Goal: Information Seeking & Learning: Learn about a topic

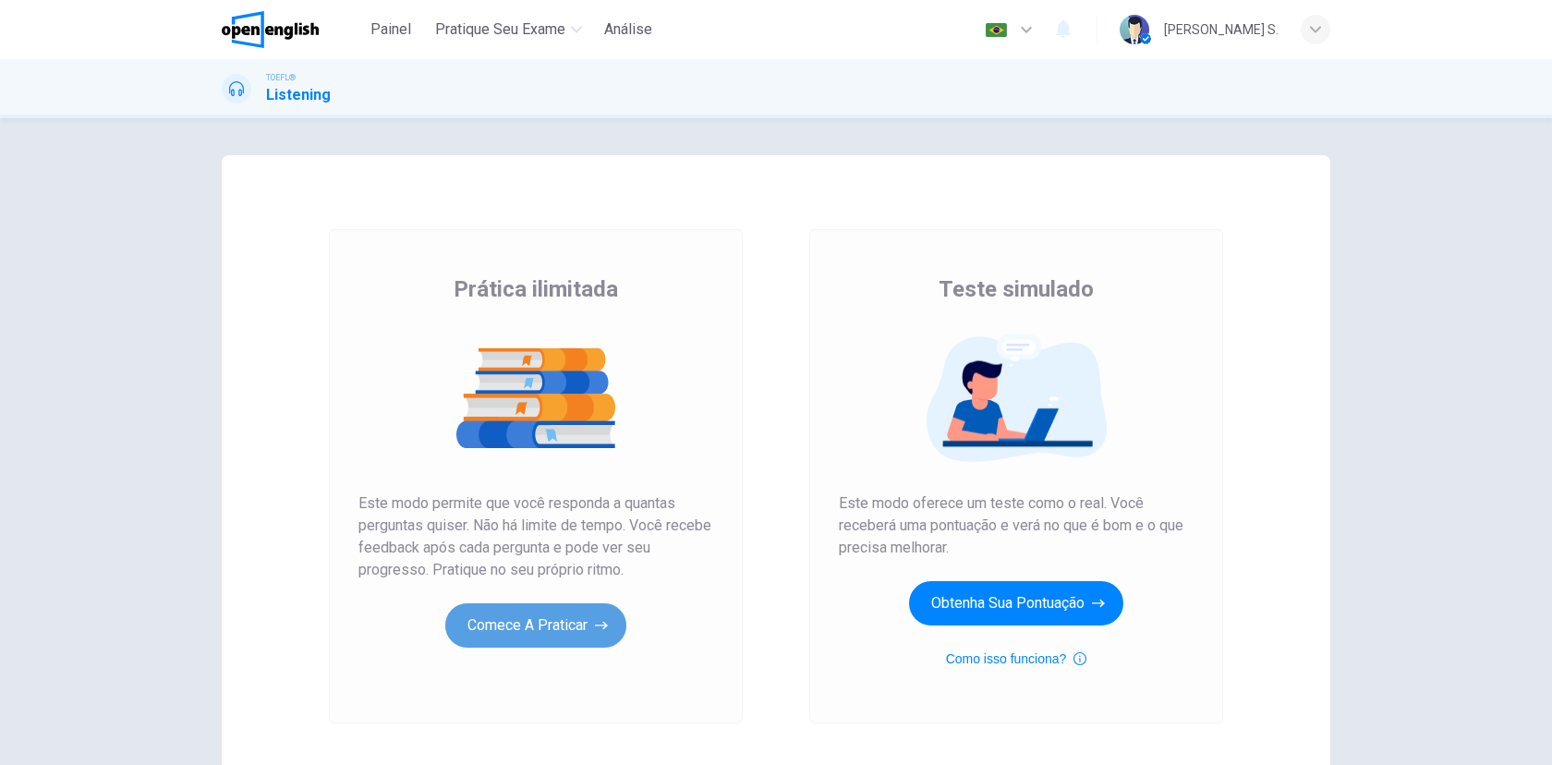
click at [539, 628] on button "Comece a praticar" at bounding box center [535, 625] width 181 height 44
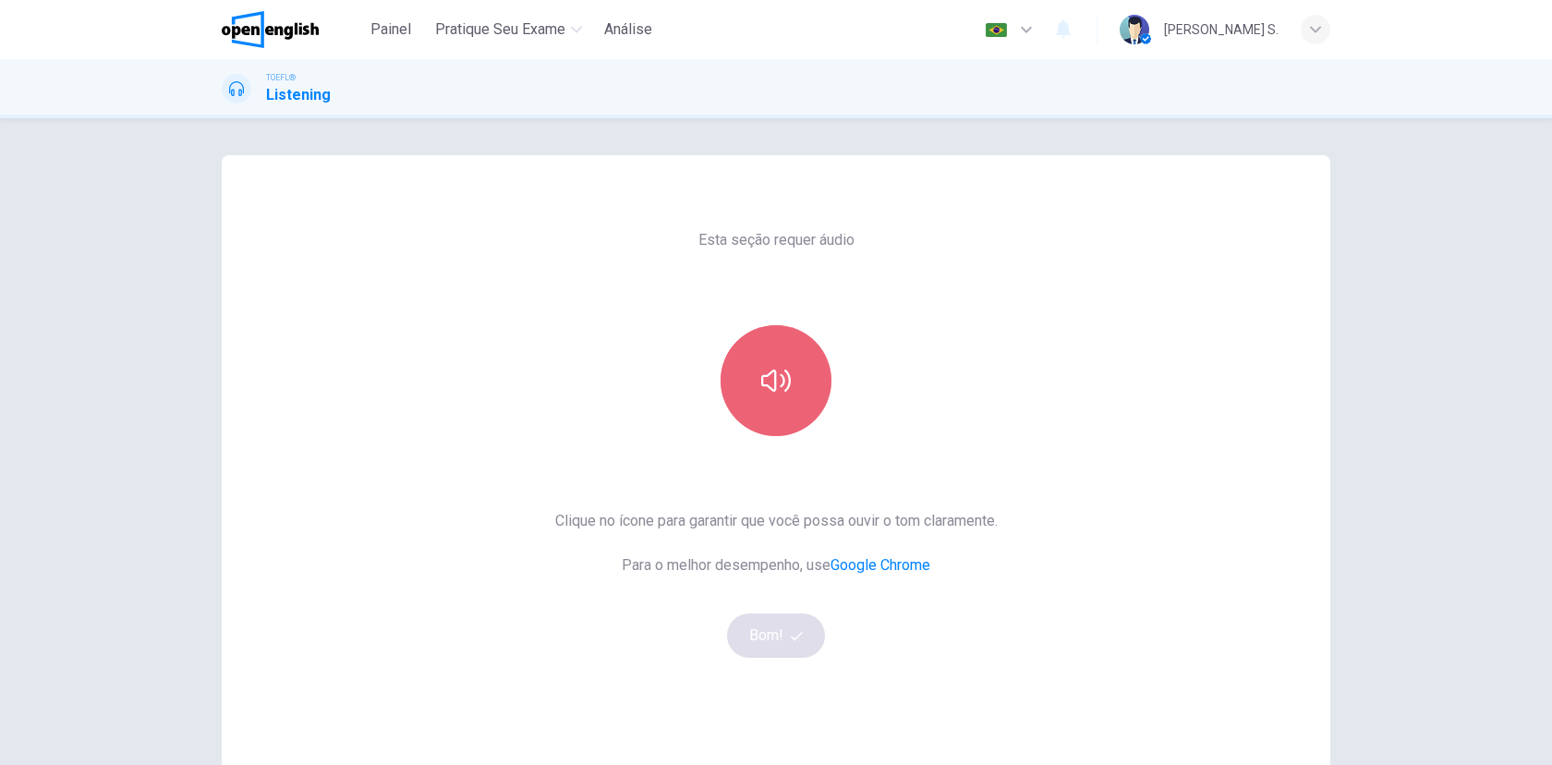
click at [795, 387] on button "button" at bounding box center [776, 380] width 111 height 111
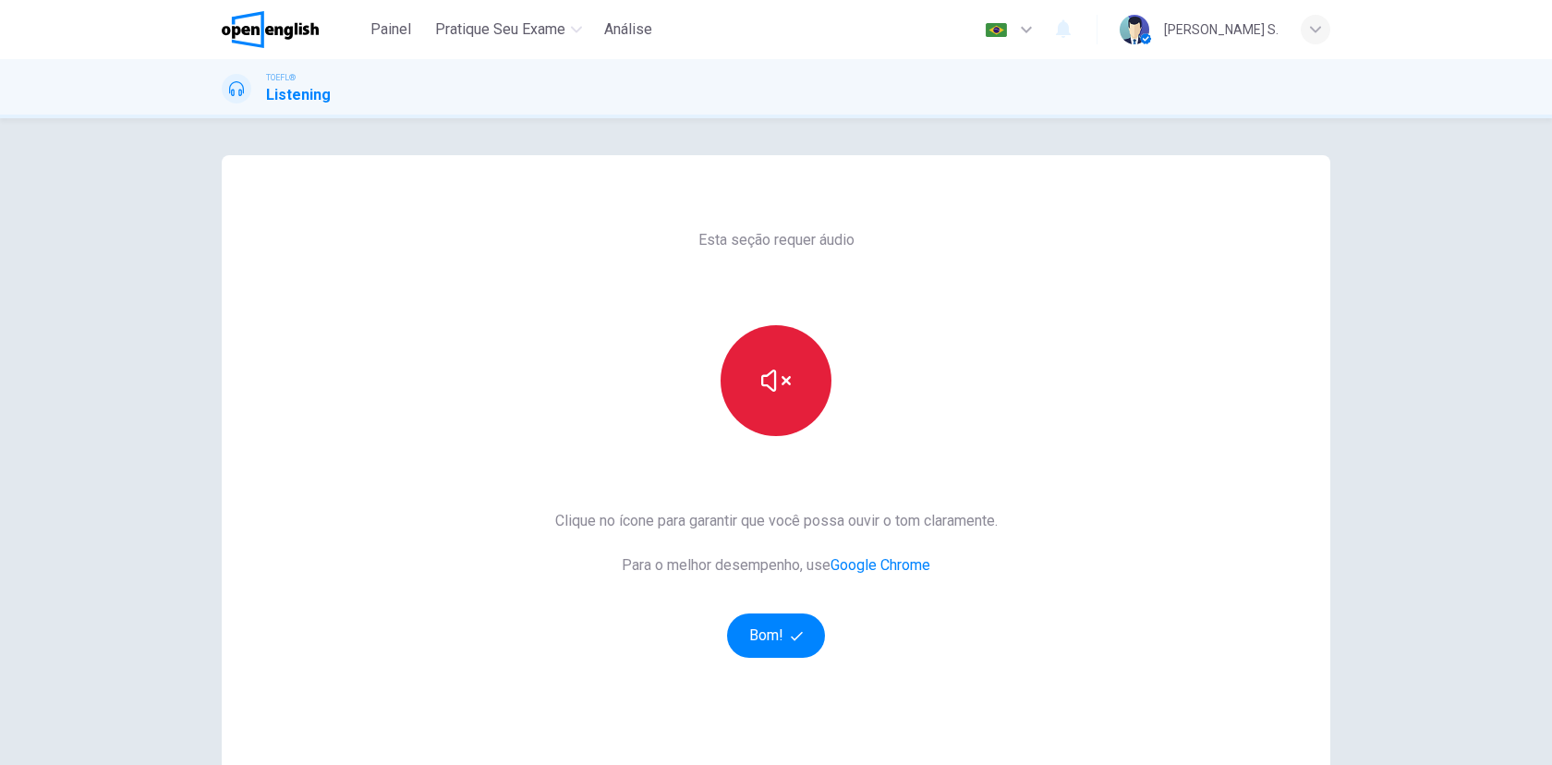
click at [795, 387] on button "button" at bounding box center [776, 380] width 111 height 111
click at [771, 631] on button "Bom!" at bounding box center [776, 635] width 99 height 44
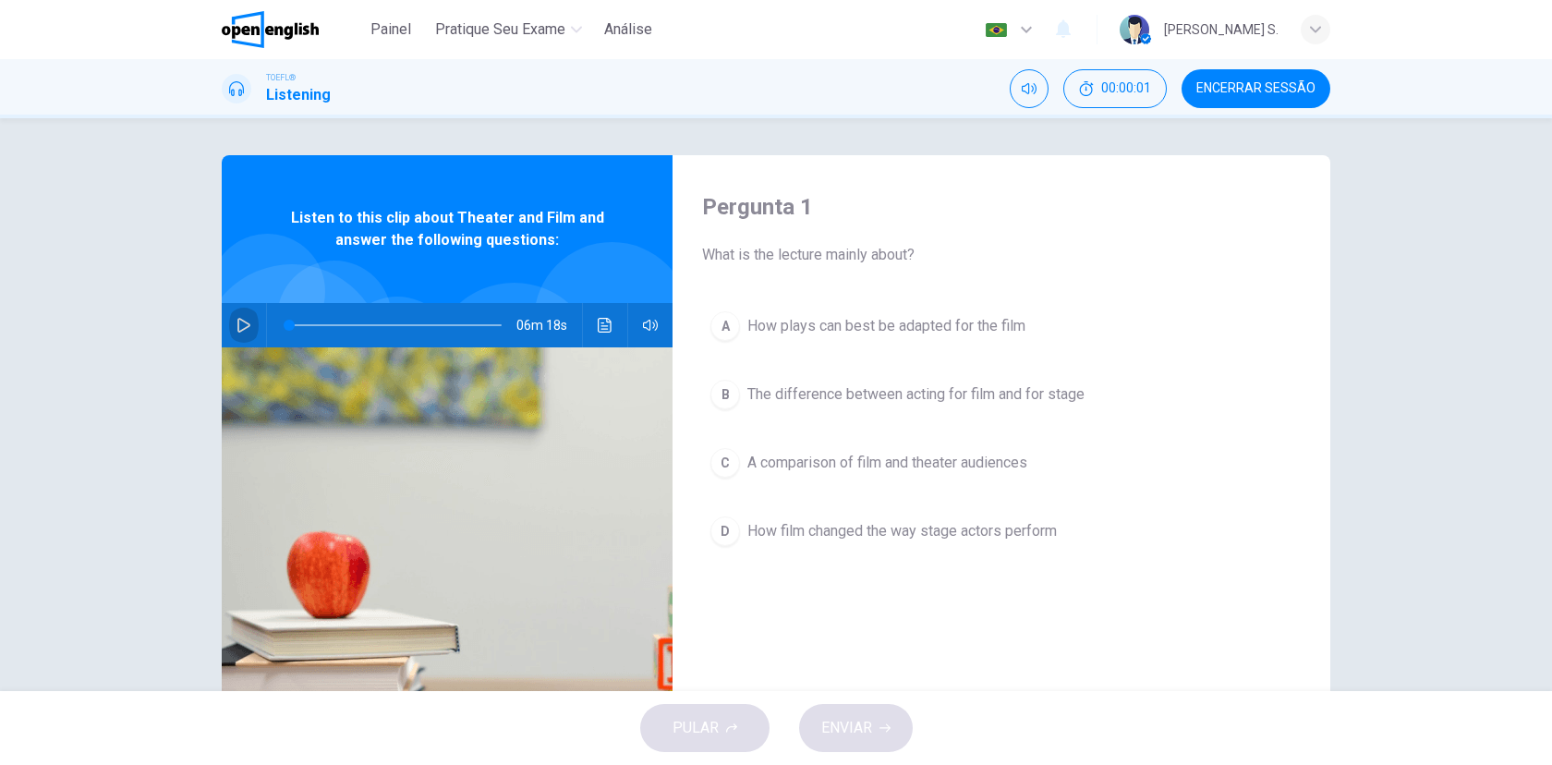
click at [243, 332] on icon "button" at bounding box center [244, 325] width 15 height 15
type input "*"
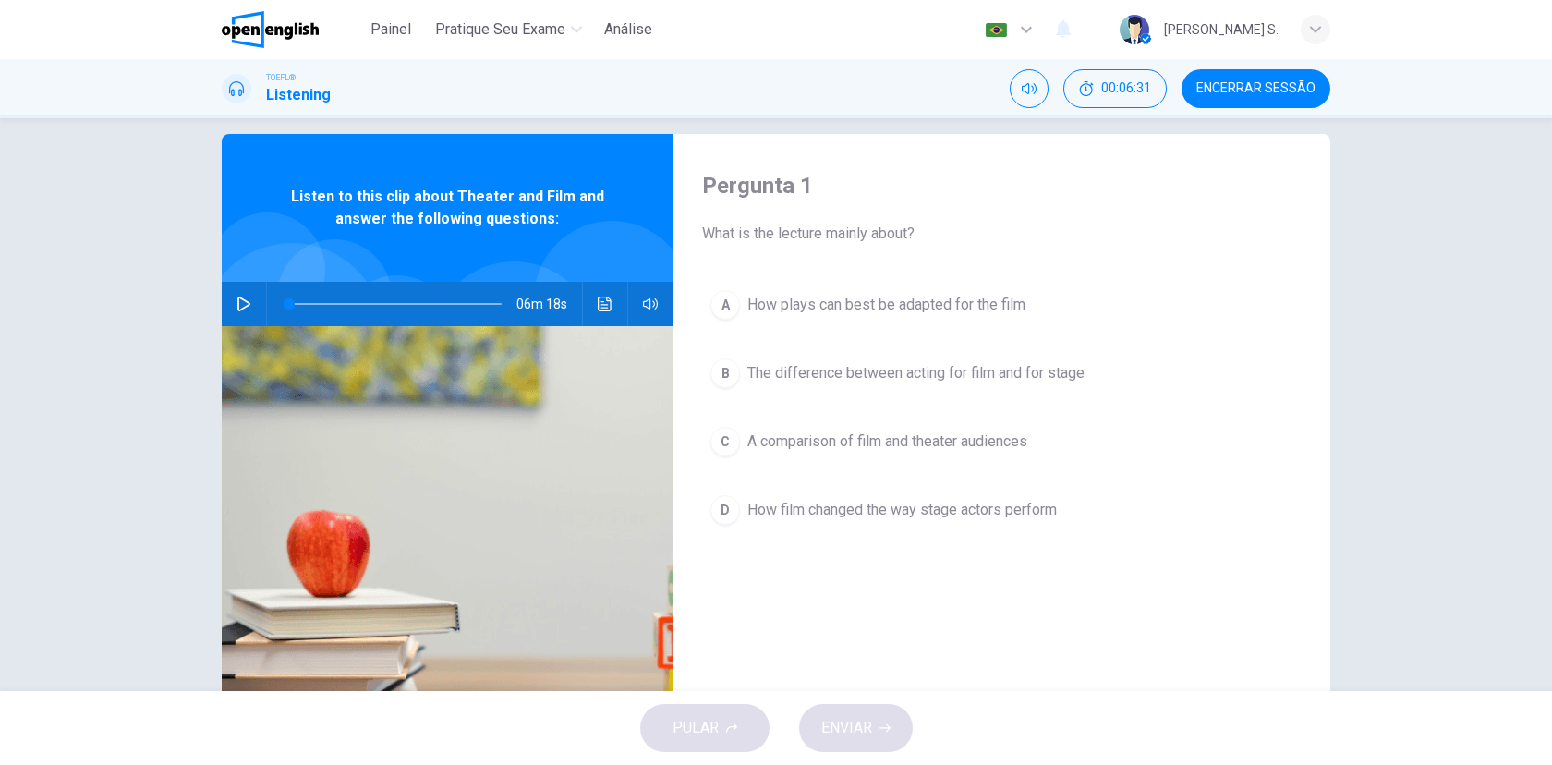
scroll to position [31, 0]
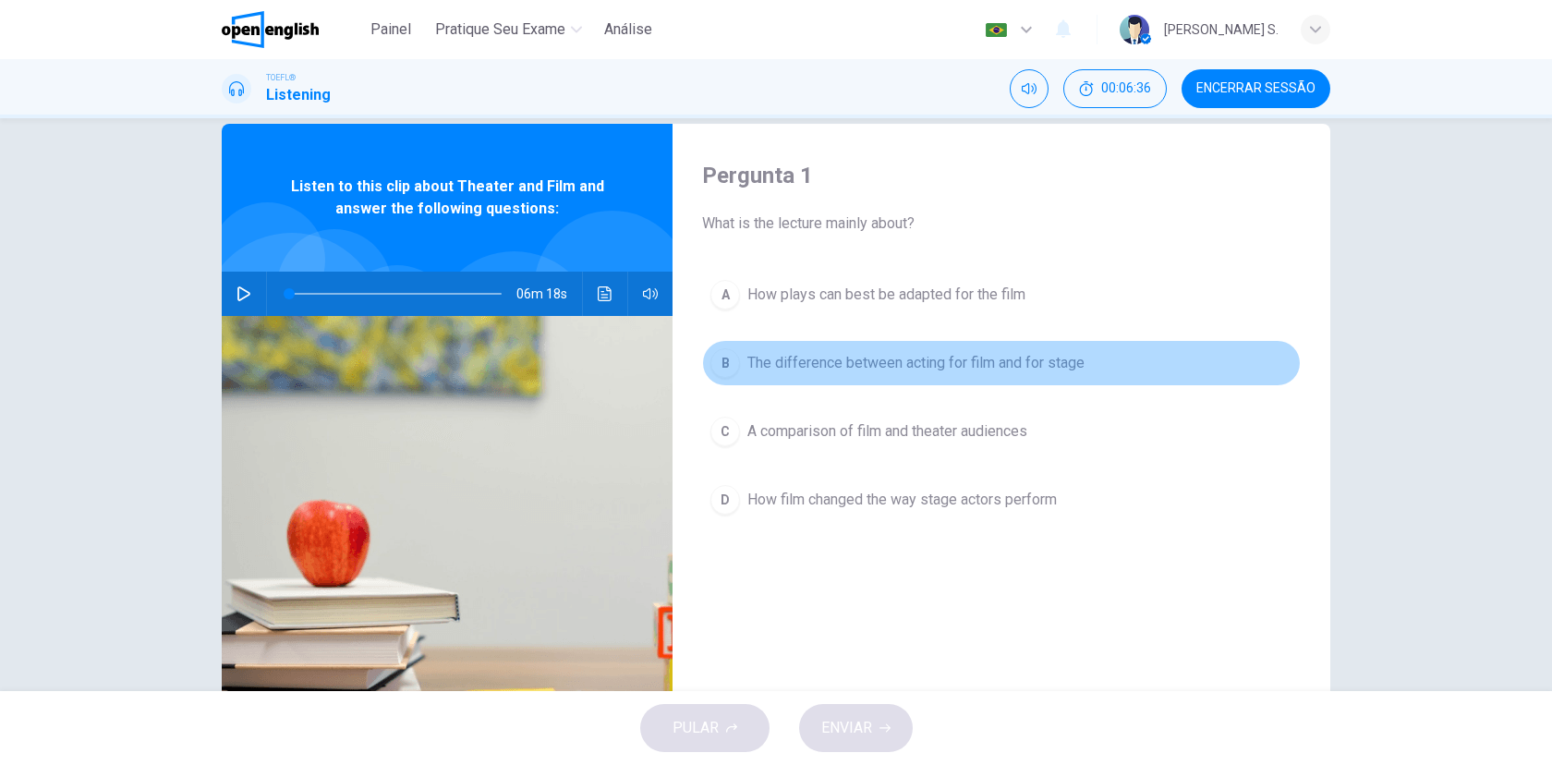
click at [826, 350] on button "B The difference between acting for film and for stage" at bounding box center [1001, 363] width 599 height 46
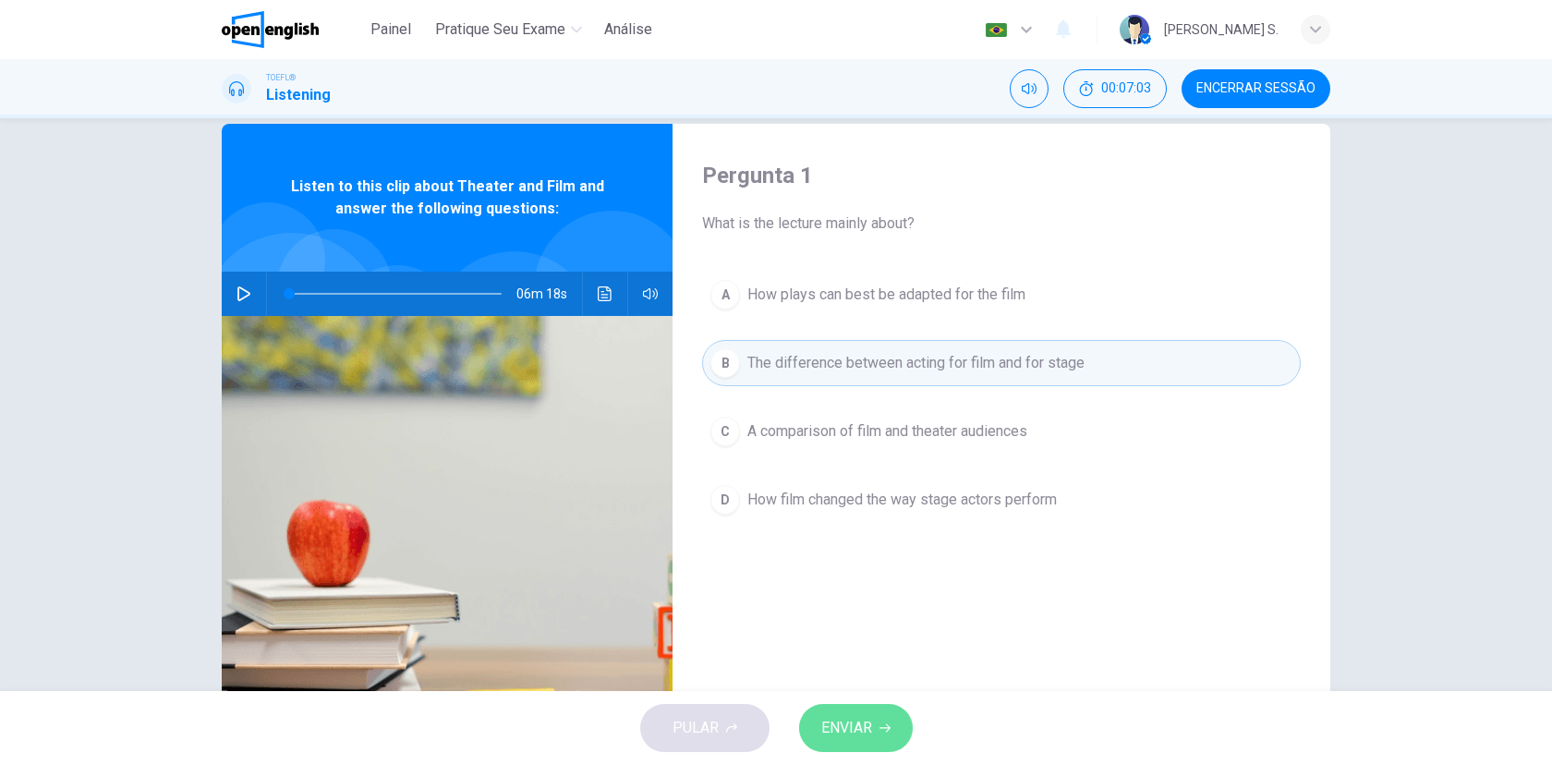
click at [857, 720] on span "ENVIAR" at bounding box center [846, 728] width 51 height 26
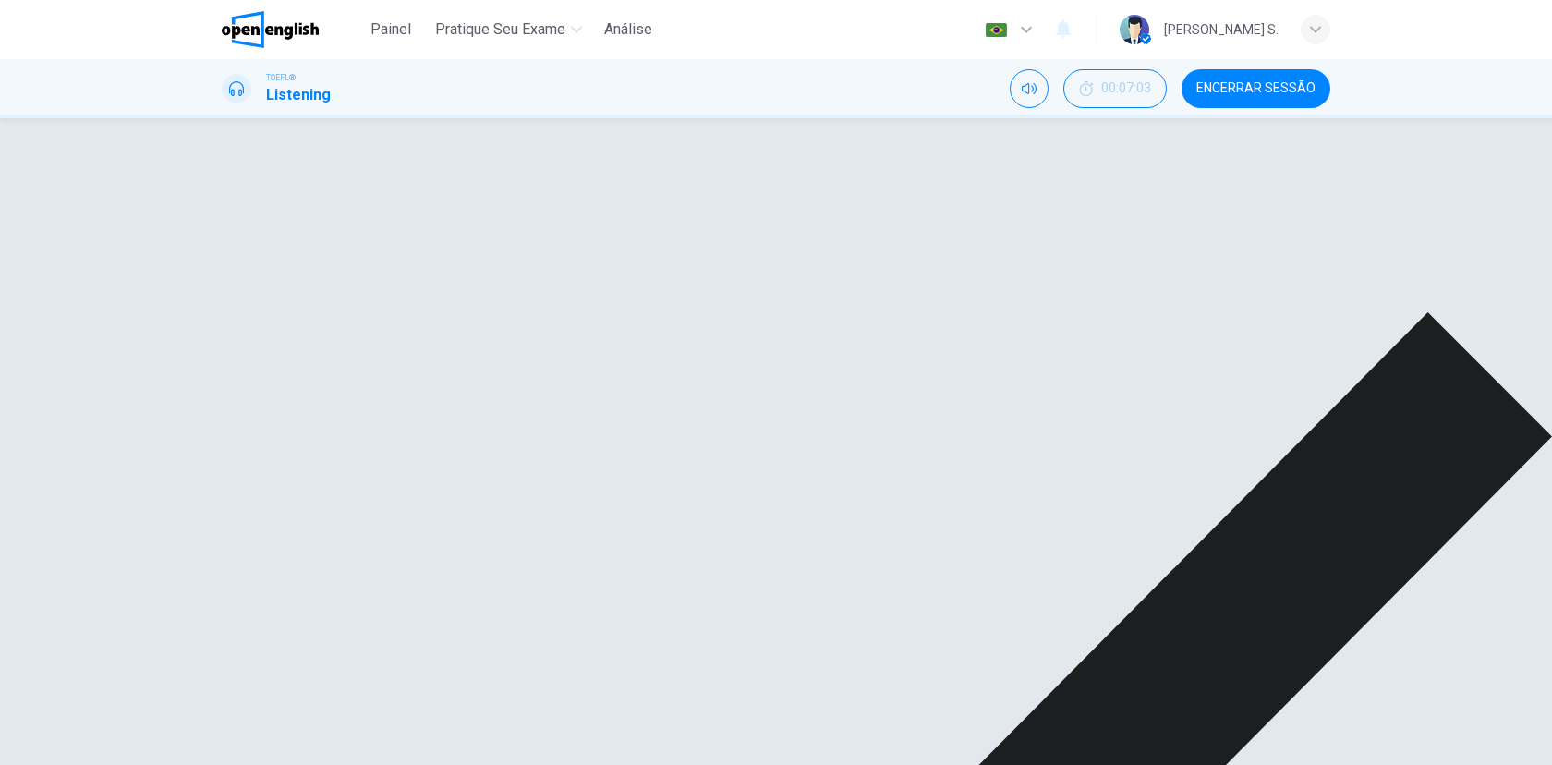
scroll to position [62, 0]
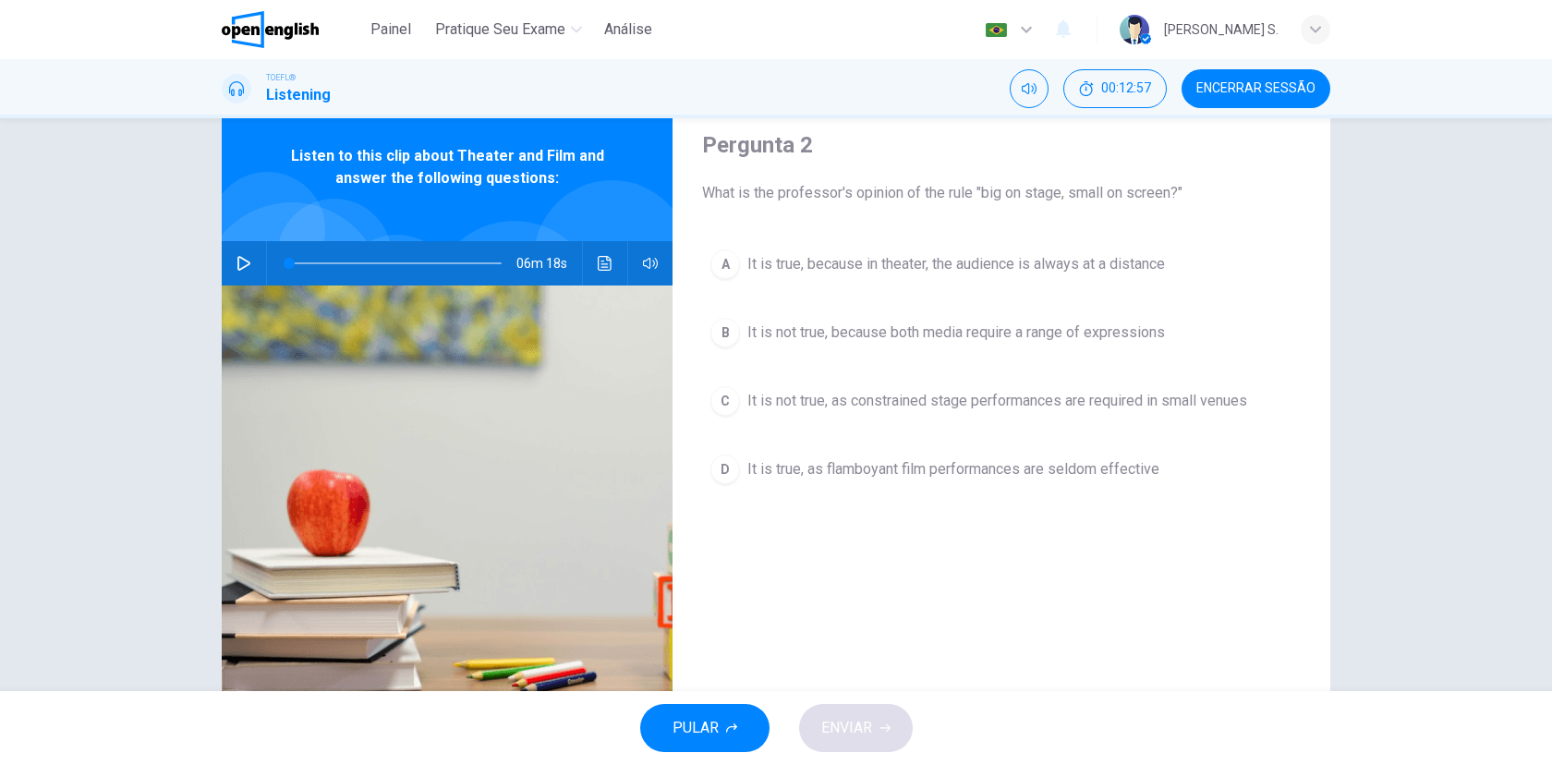
click at [1226, 88] on span "Encerrar Sessão" at bounding box center [1255, 88] width 119 height 15
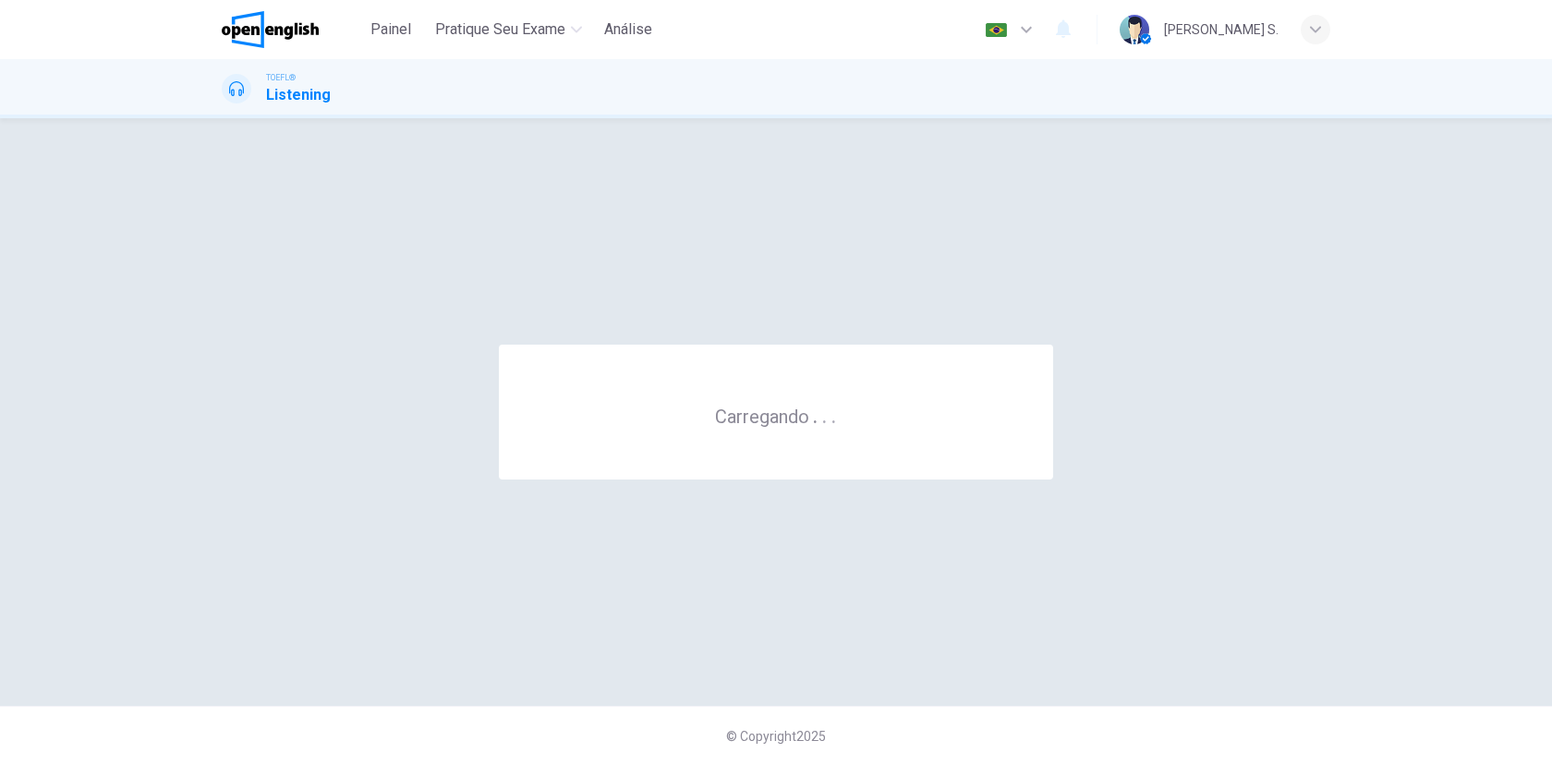
scroll to position [0, 0]
